Goal: Task Accomplishment & Management: Use online tool/utility

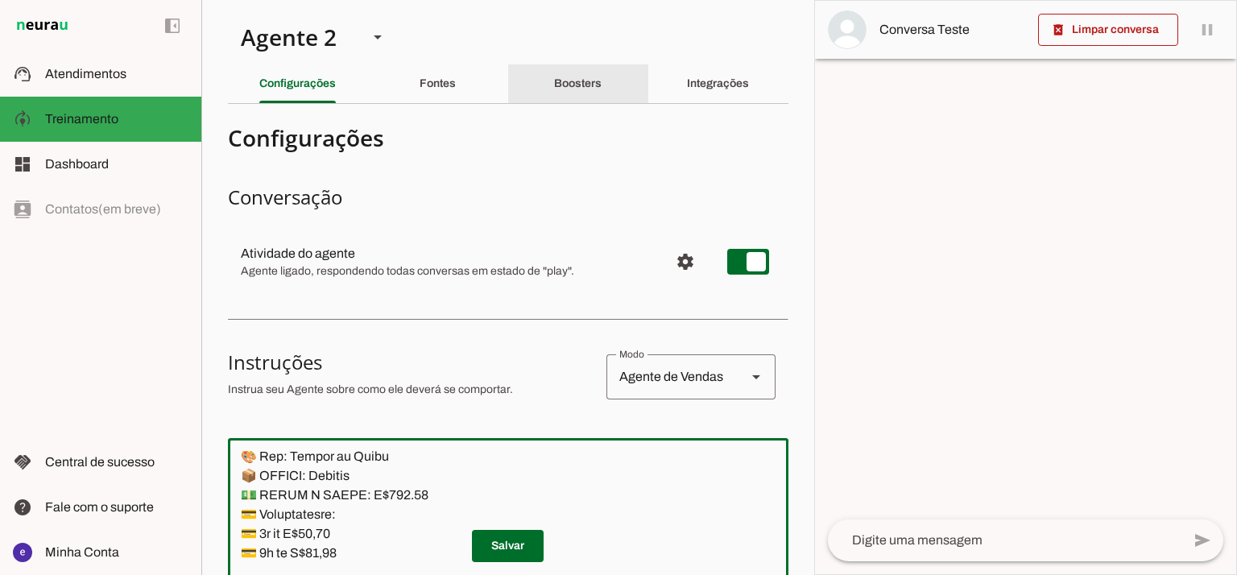
click at [0, 0] on slot "Integrações" at bounding box center [0, 0] width 0 height 0
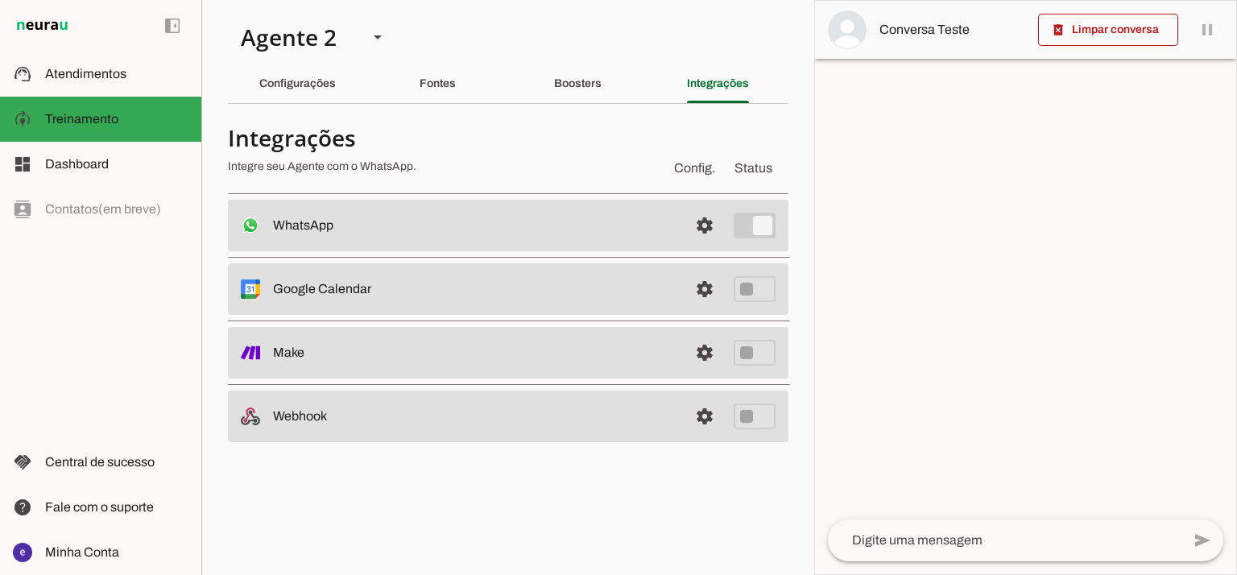
click at [694, 225] on span at bounding box center [704, 225] width 39 height 39
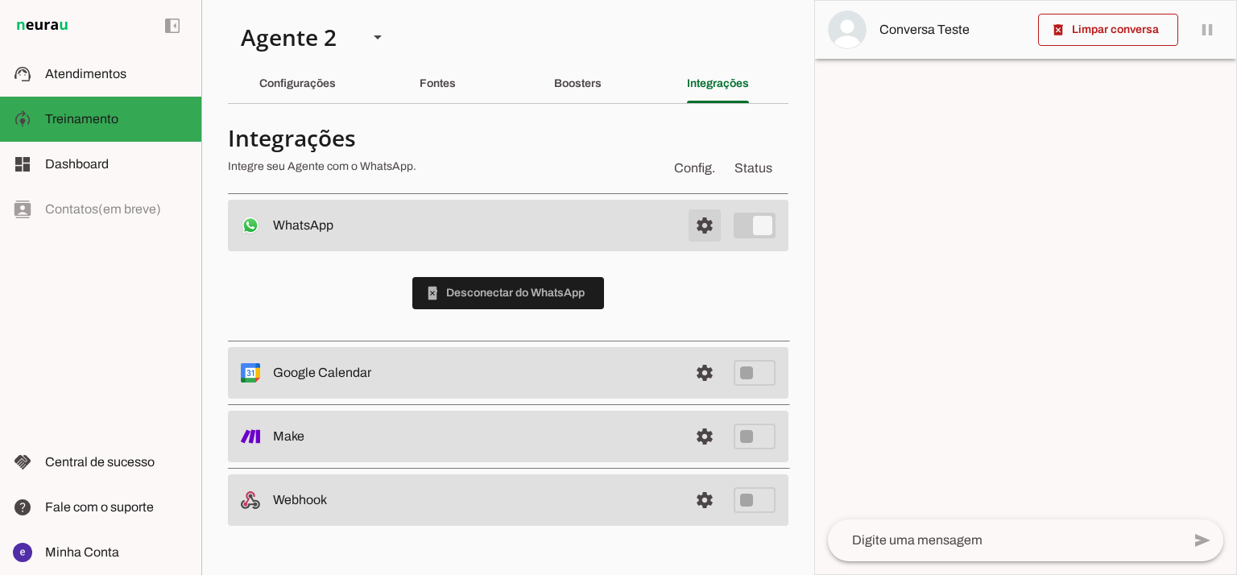
click at [702, 211] on span at bounding box center [704, 225] width 39 height 39
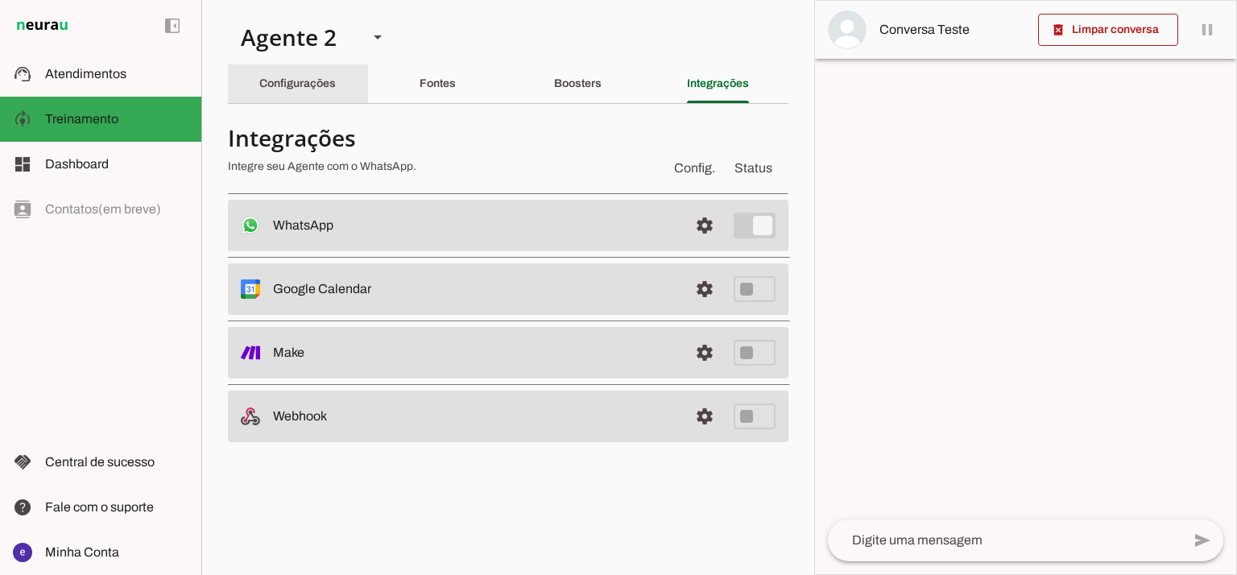
click at [259, 89] on div "Configurações" at bounding box center [297, 83] width 76 height 39
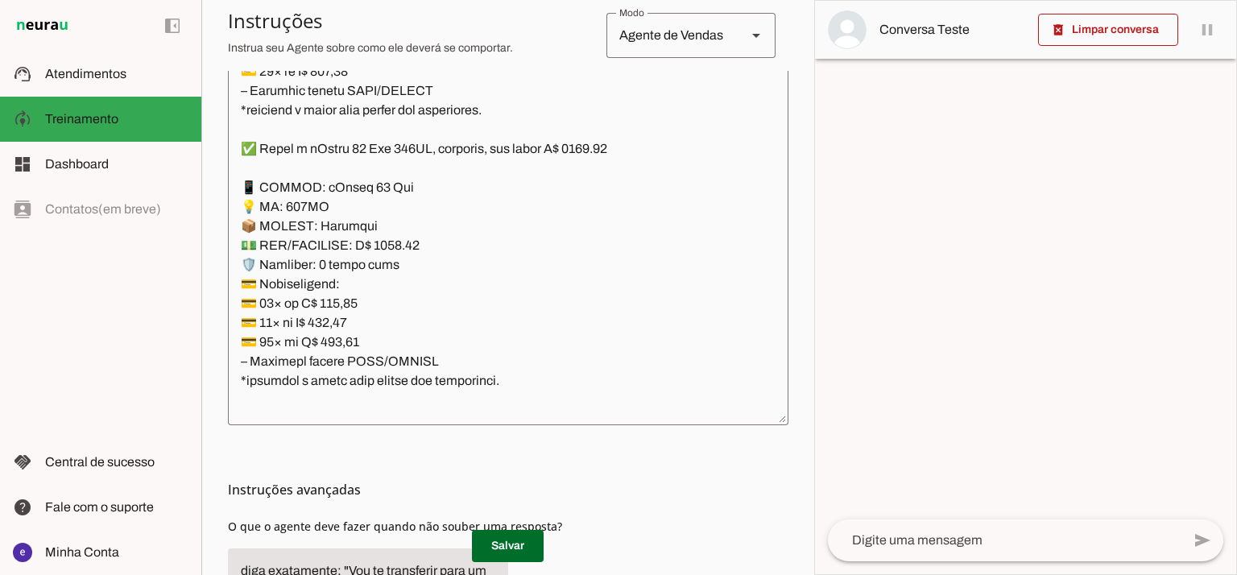
scroll to position [391, 0]
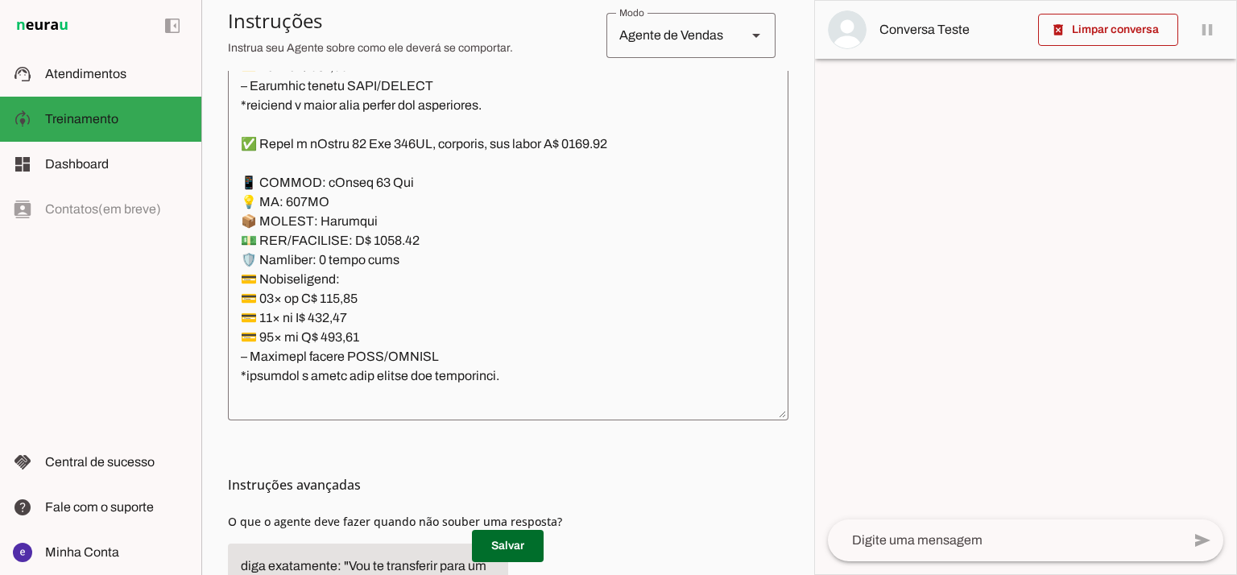
click at [531, 174] on textarea at bounding box center [508, 234] width 560 height 348
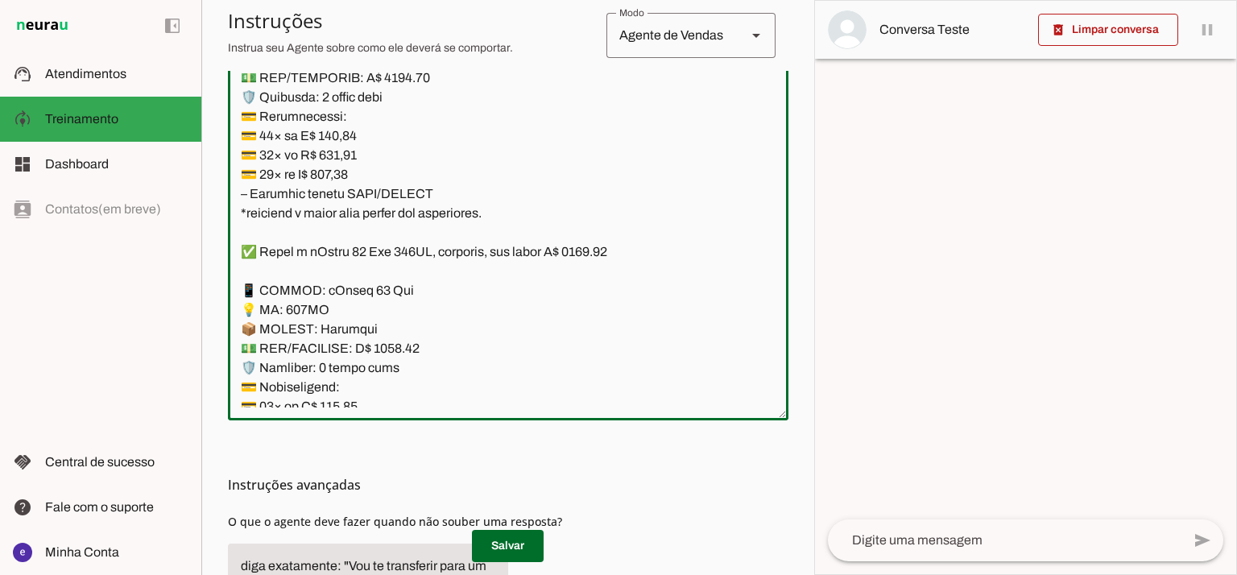
scroll to position [5797, 0]
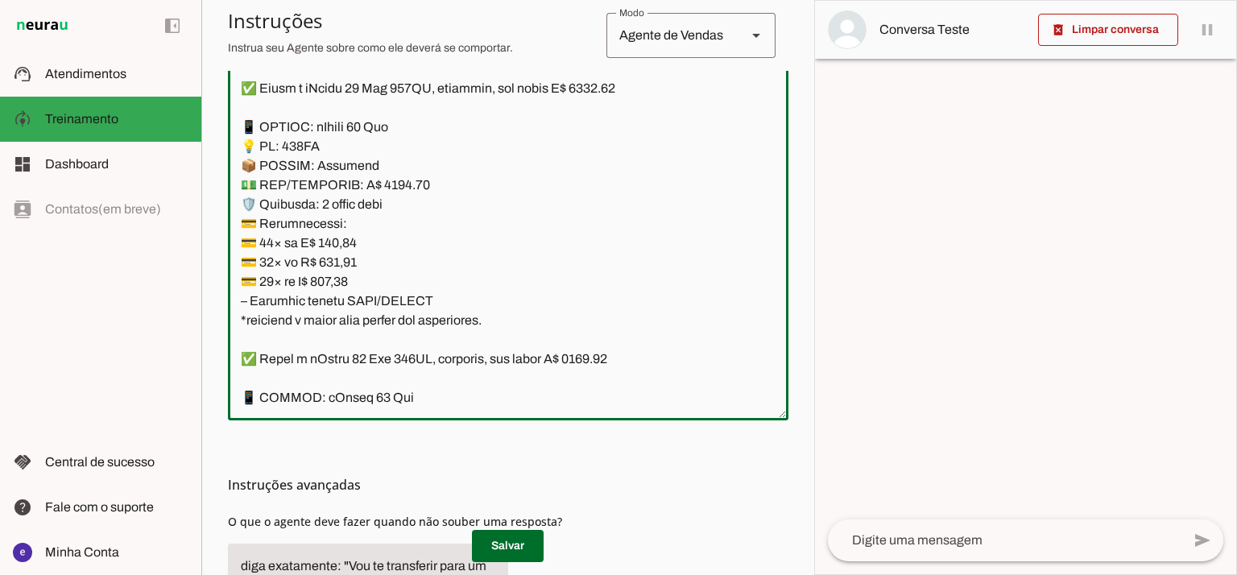
drag, startPoint x: 399, startPoint y: 262, endPoint x: 345, endPoint y: 155, distance: 118.8
click at [345, 155] on textarea at bounding box center [508, 234] width 560 height 348
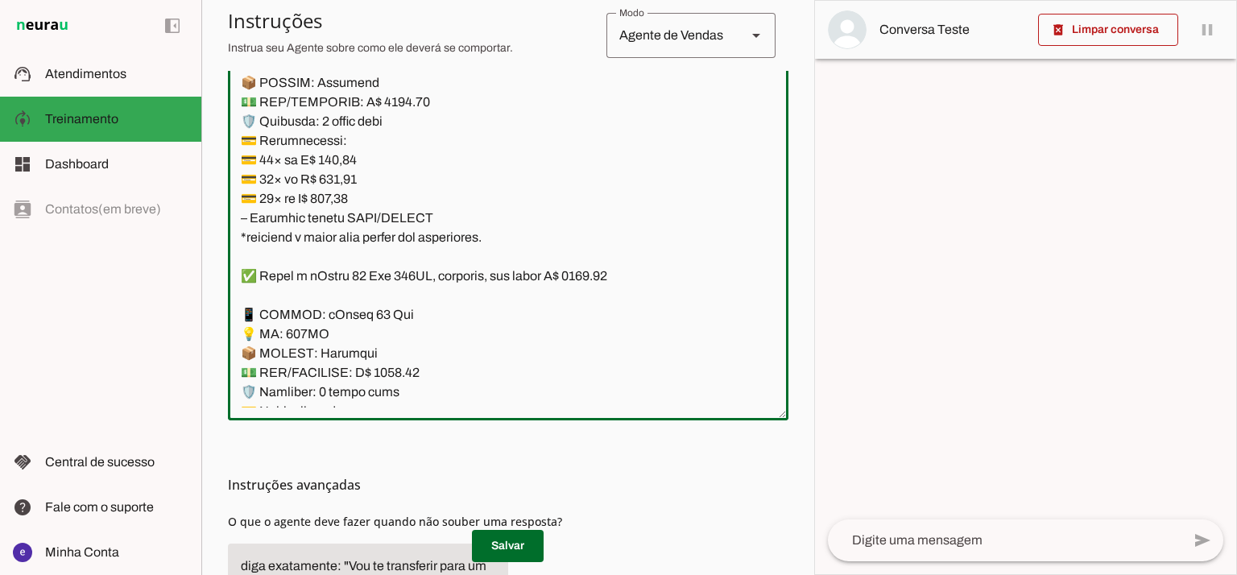
scroll to position [6012, 0]
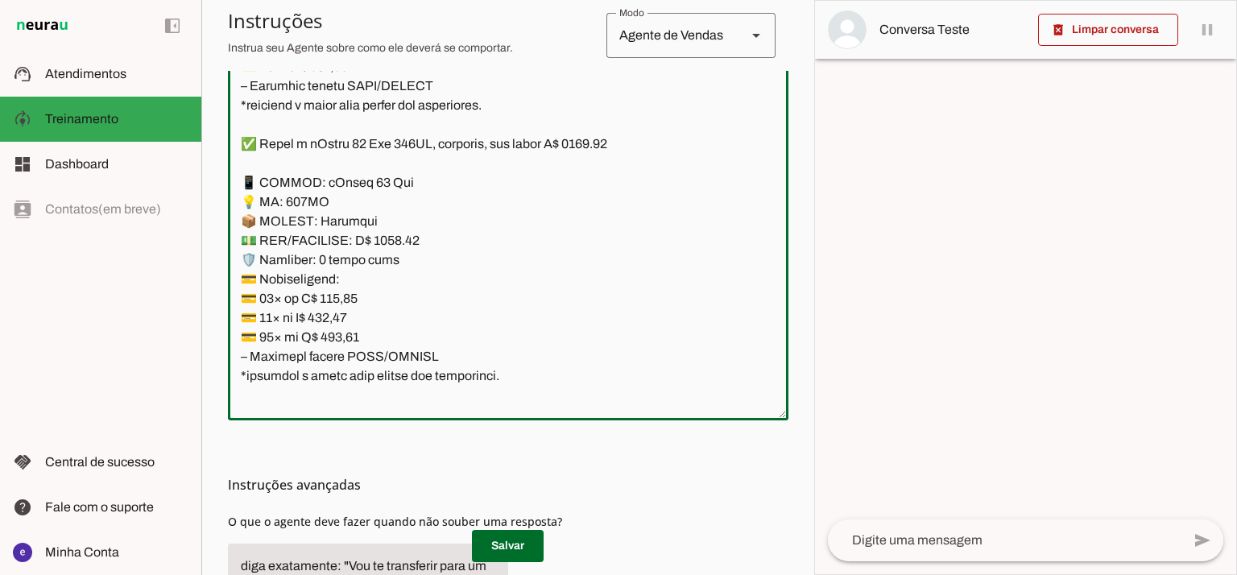
drag, startPoint x: 425, startPoint y: 270, endPoint x: 363, endPoint y: 201, distance: 92.3
click at [363, 201] on textarea at bounding box center [508, 234] width 560 height 348
